Goal: Task Accomplishment & Management: Manage account settings

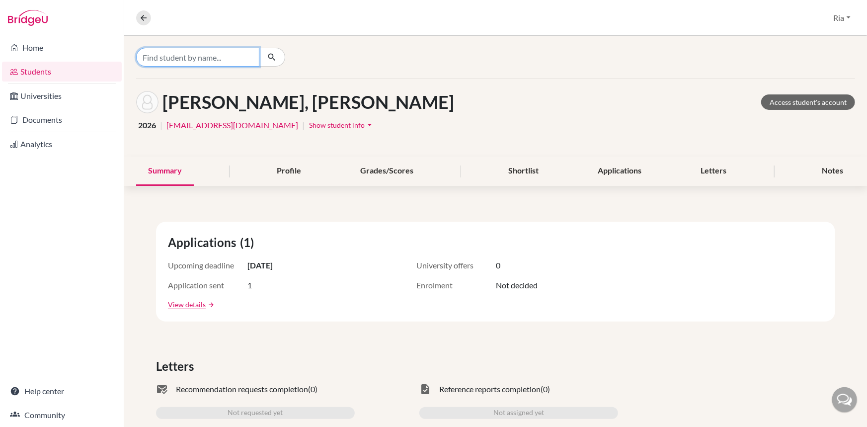
click at [200, 61] on input "Find student by name..." at bounding box center [197, 57] width 123 height 19
type input "[PERSON_NAME]"
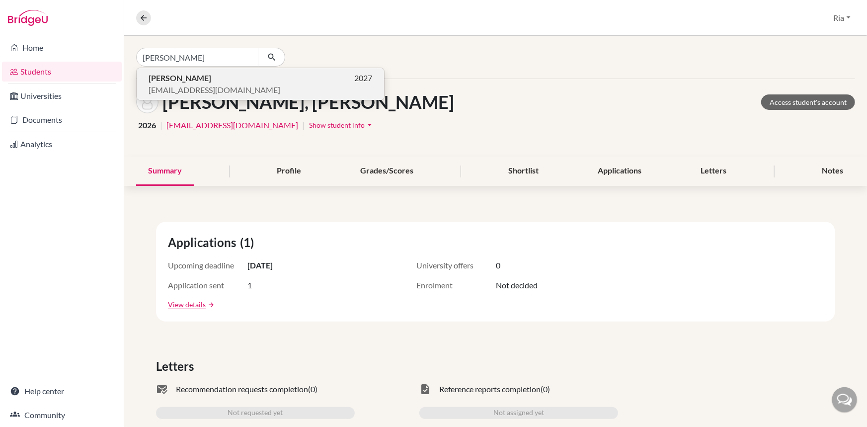
click at [164, 77] on b "[PERSON_NAME]" at bounding box center [180, 77] width 63 height 9
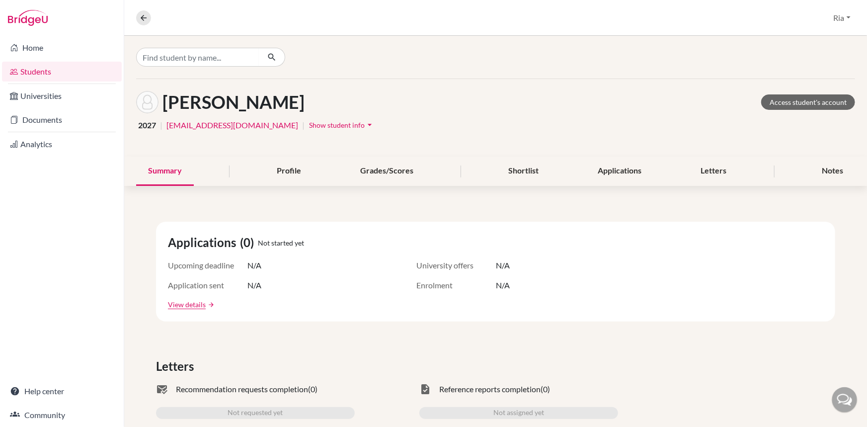
click at [343, 124] on span "Show student info" at bounding box center [337, 125] width 56 height 8
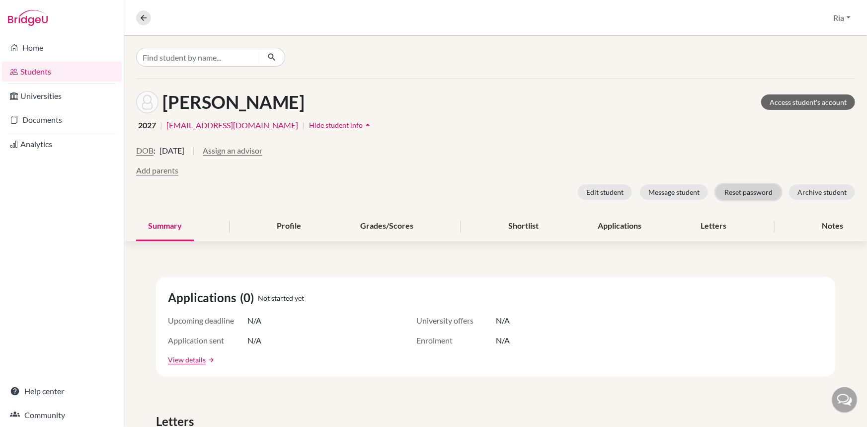
click at [748, 192] on button "Reset password" at bounding box center [748, 191] width 65 height 15
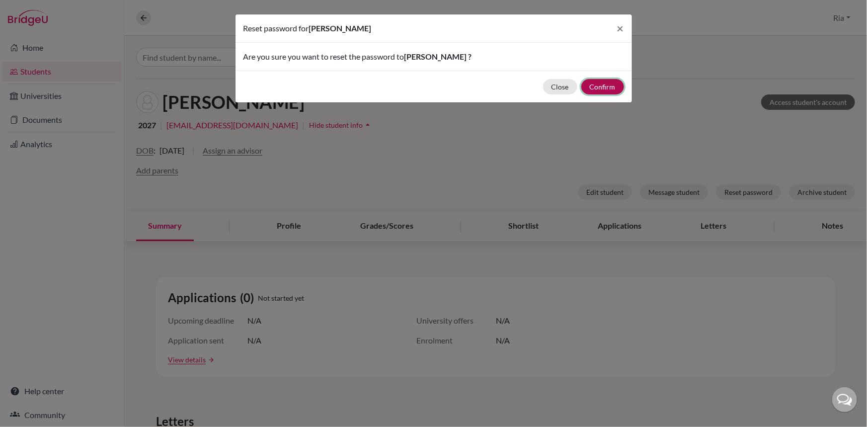
click at [592, 84] on button "Confirm" at bounding box center [603, 86] width 43 height 15
